Goal: Navigation & Orientation: Find specific page/section

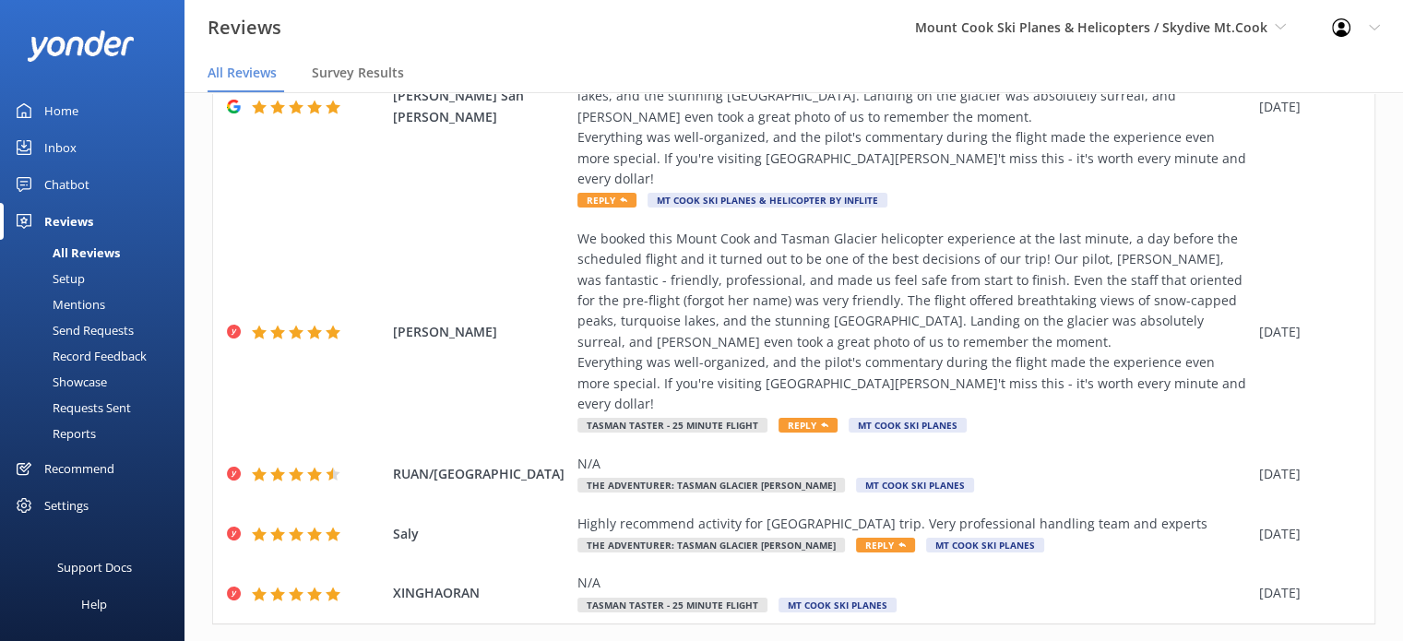
scroll to position [511, 0]
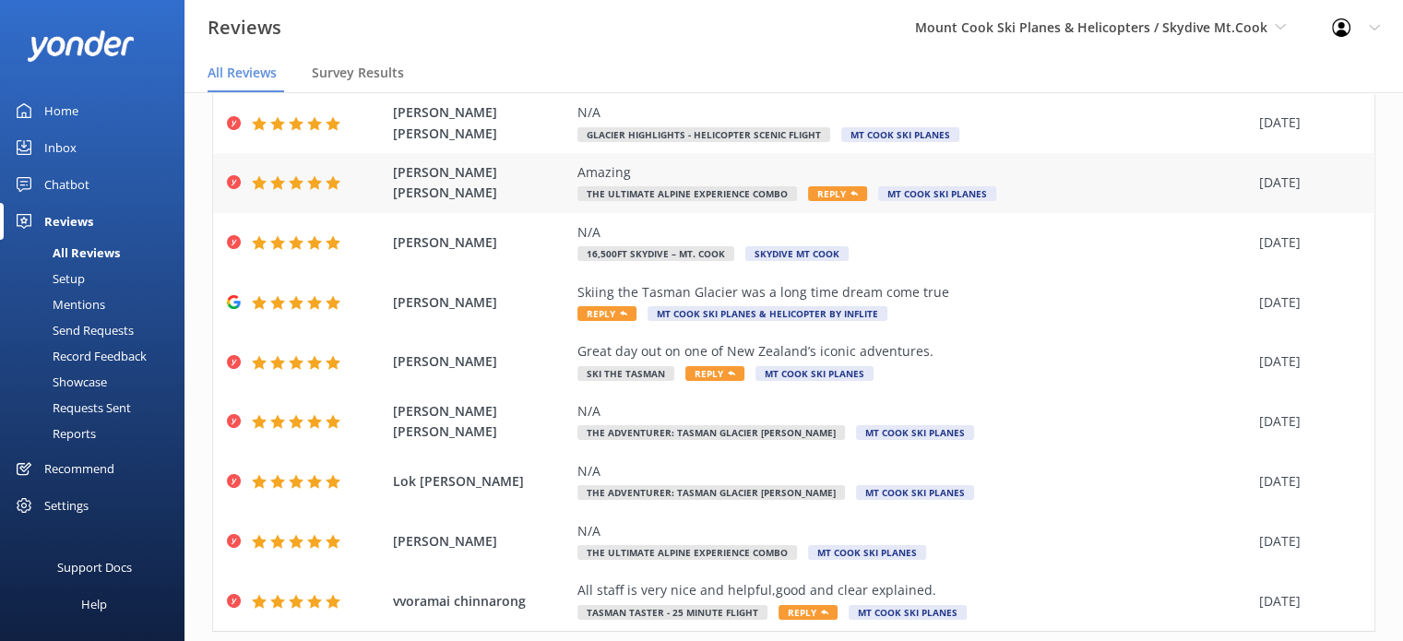
scroll to position [243, 0]
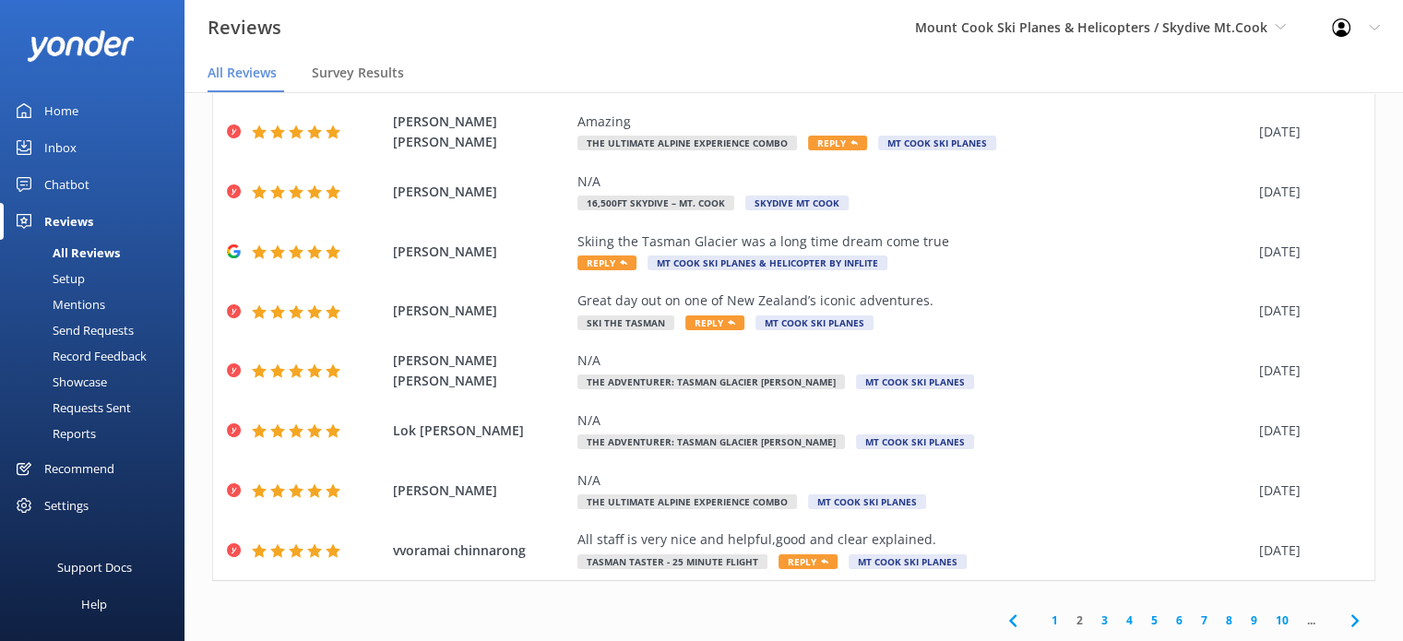
click at [1092, 613] on link "3" at bounding box center [1104, 621] width 25 height 18
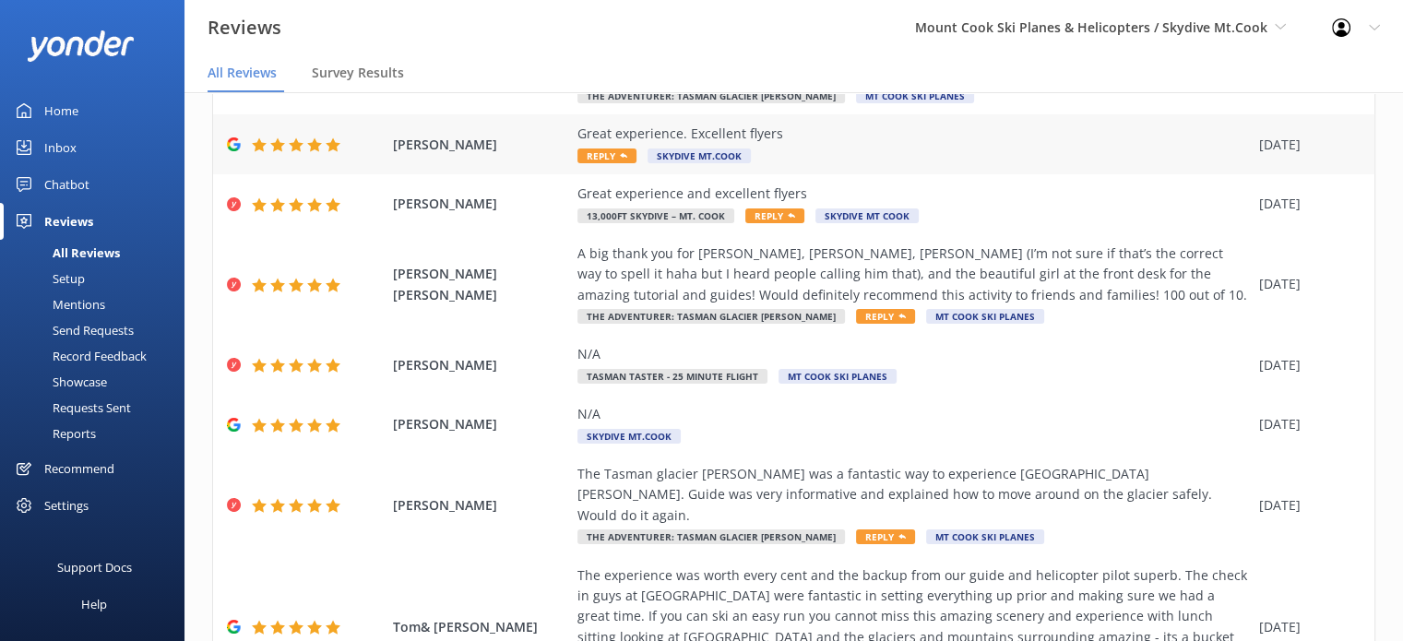
scroll to position [346, 0]
